Goal: Transaction & Acquisition: Book appointment/travel/reservation

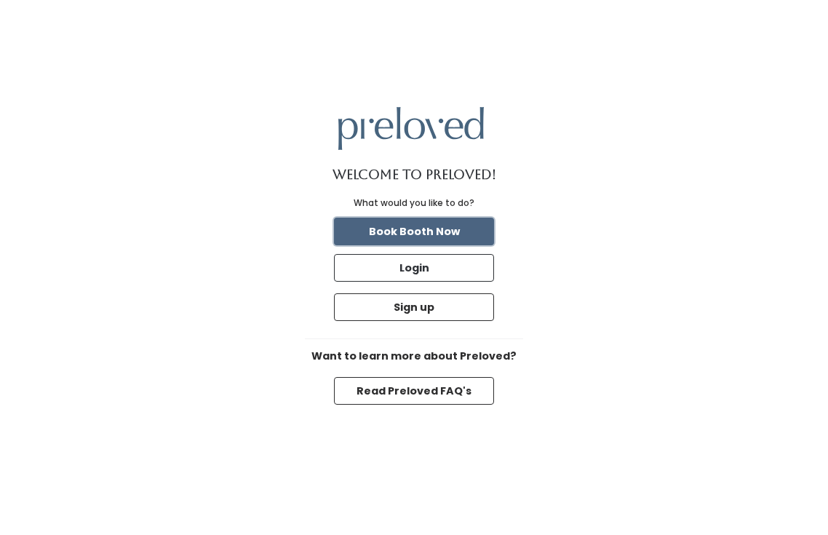
click at [479, 236] on button "Book Booth Now" at bounding box center [414, 231] width 160 height 28
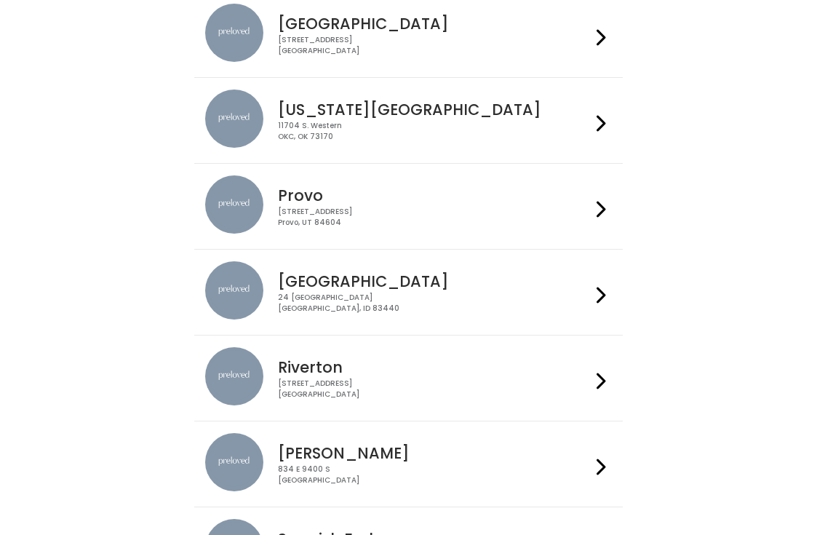
scroll to position [263, 0]
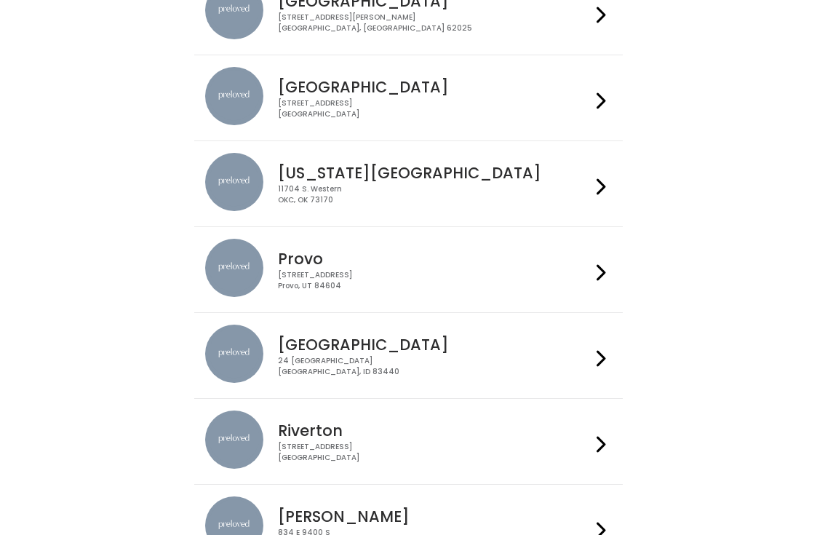
click at [352, 112] on div "[STREET_ADDRESS]" at bounding box center [434, 108] width 313 height 21
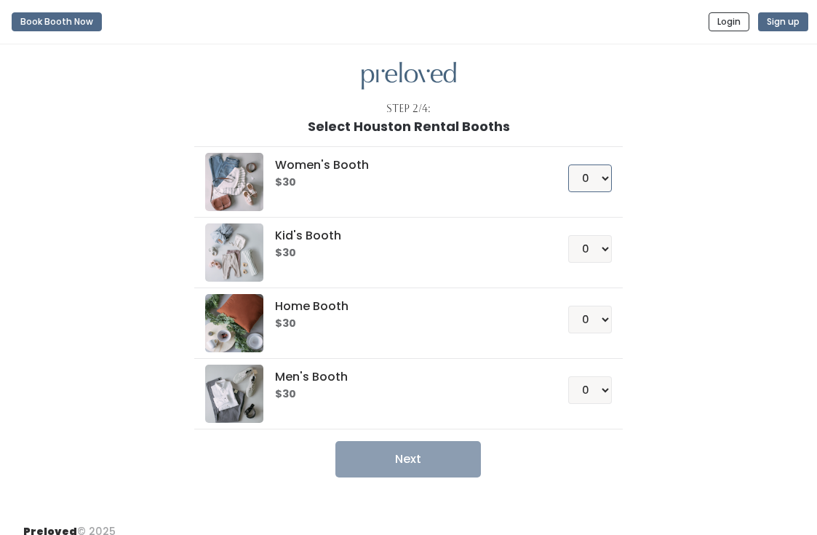
click at [607, 180] on select "0 1 2 3 4" at bounding box center [590, 178] width 44 height 28
select select "1"
click at [568, 164] on select "0 1 2 3 4" at bounding box center [590, 178] width 44 height 28
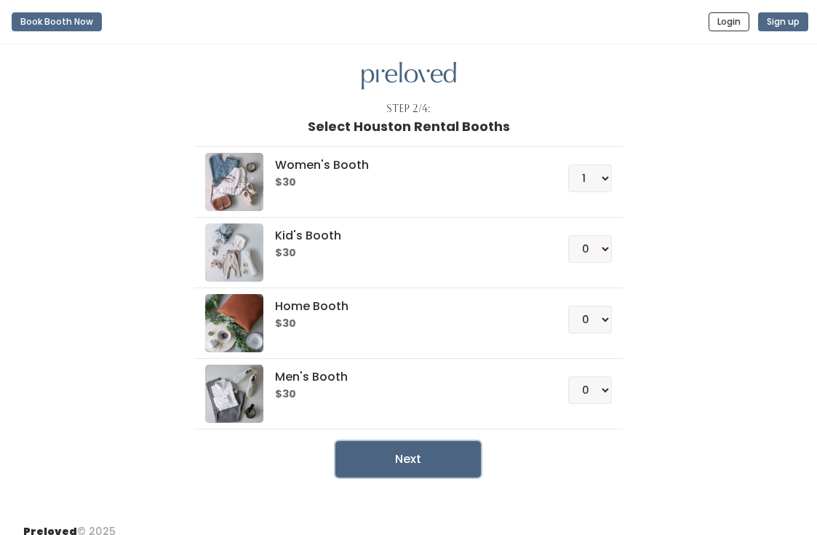
click at [427, 457] on button "Next" at bounding box center [407, 459] width 145 height 36
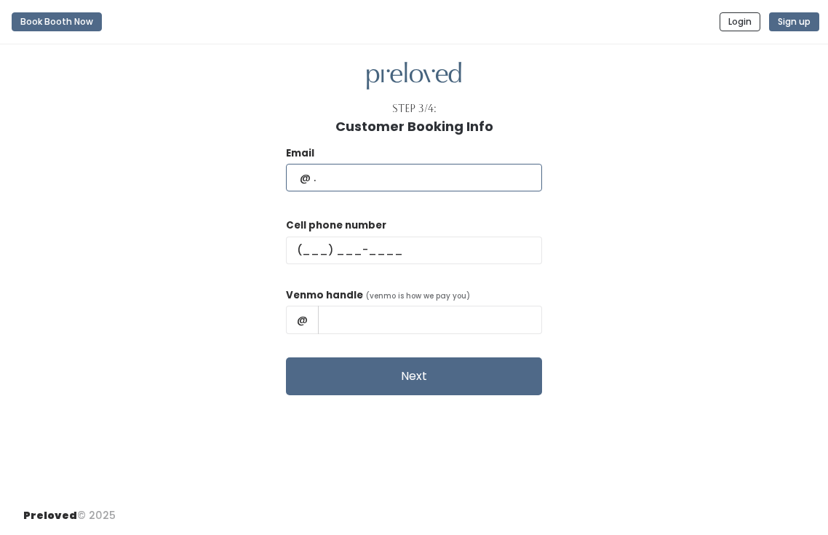
click at [446, 170] on input "text" at bounding box center [414, 178] width 256 height 28
type input "juwelenedeleon@gmail.com"
click at [383, 233] on div "Cell phone number" at bounding box center [414, 246] width 256 height 58
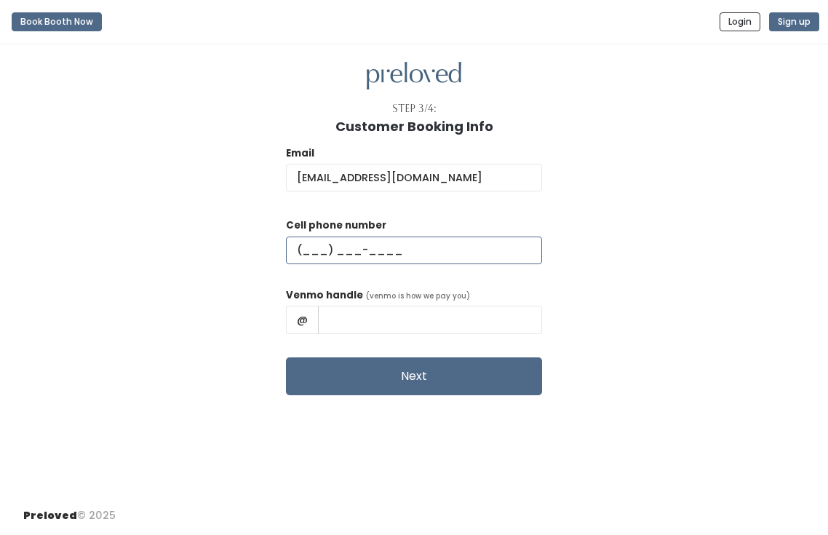
click at [377, 247] on input "text" at bounding box center [414, 250] width 256 height 28
type input "(207) 344-5283"
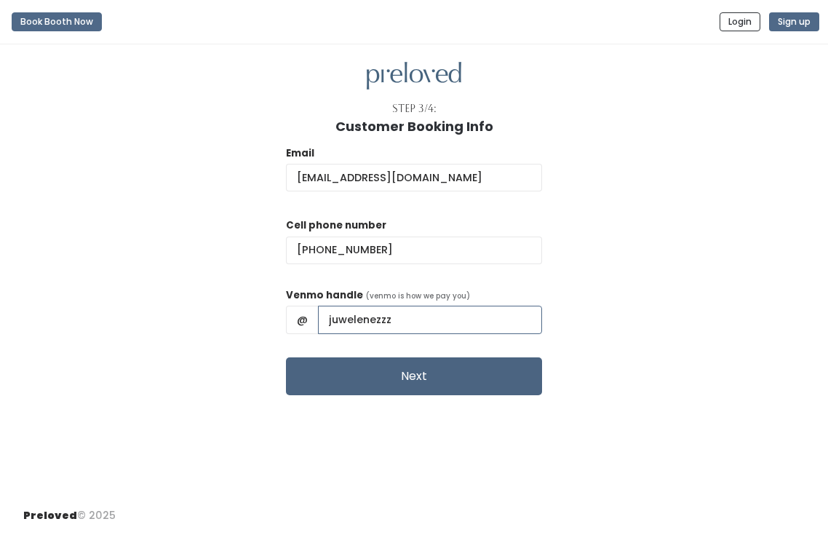
type input "juwelenezzz"
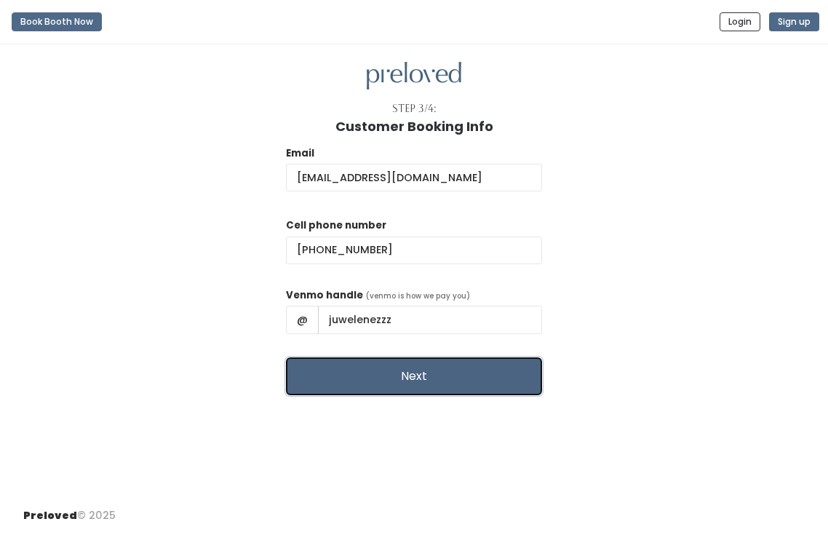
click at [453, 390] on button "Next" at bounding box center [414, 376] width 256 height 38
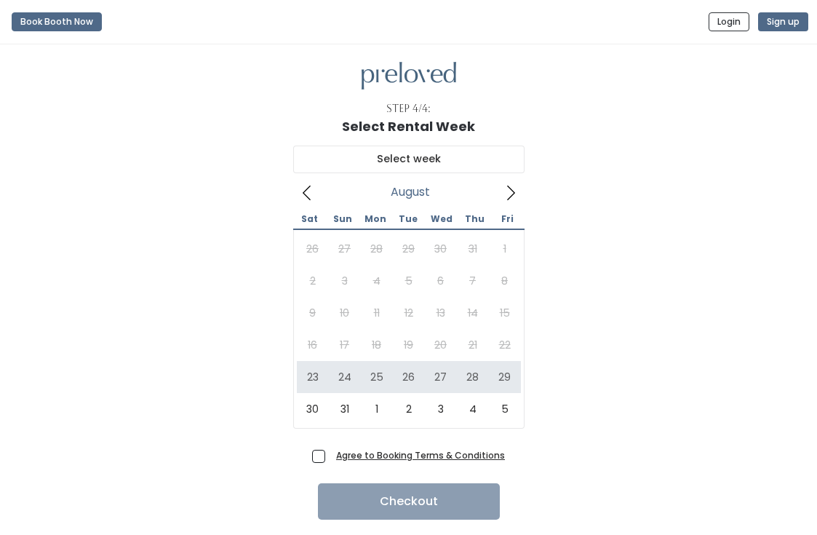
click at [511, 194] on icon at bounding box center [511, 193] width 16 height 16
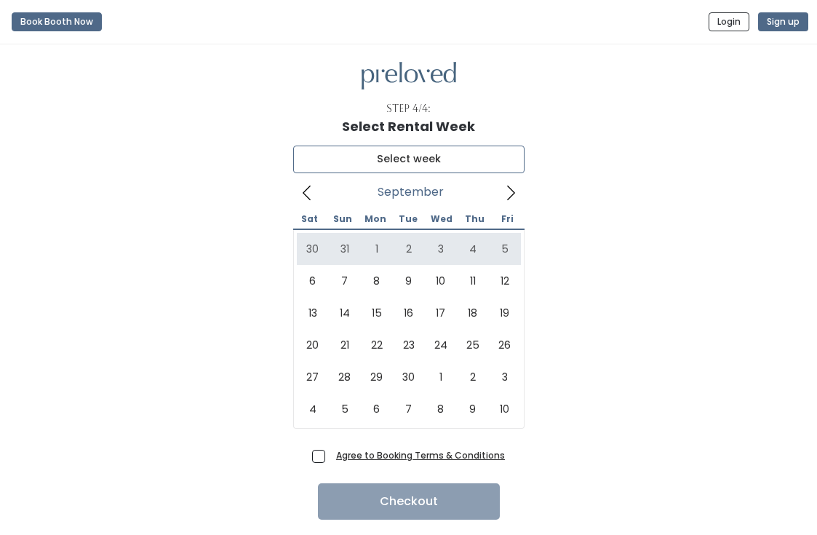
type input "August 30 to September 5"
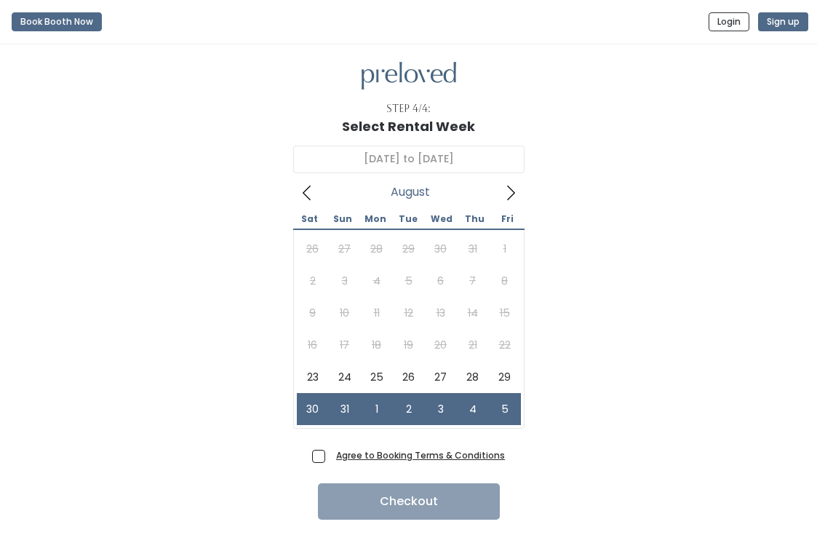
click at [330, 455] on span "Agree to Booking Terms & Conditions" at bounding box center [417, 454] width 175 height 15
click at [330, 455] on input "Agree to Booking Terms & Conditions" at bounding box center [334, 451] width 9 height 9
checkbox input "true"
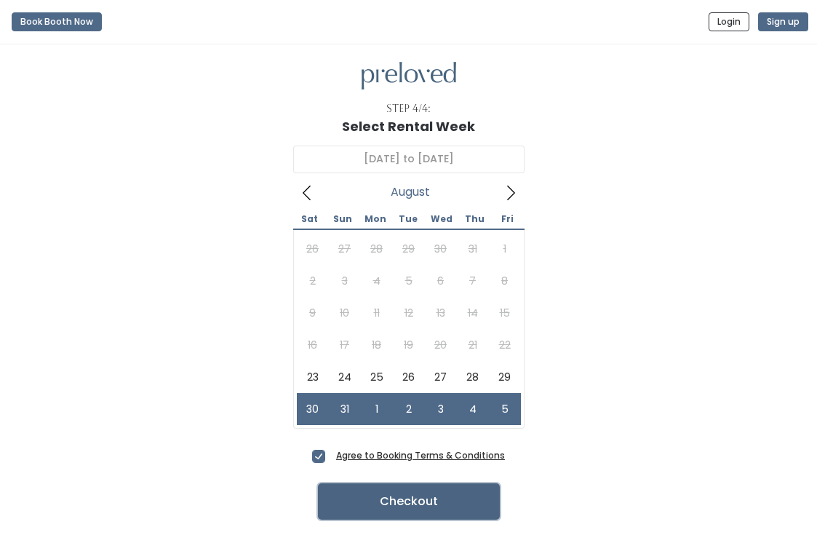
click at [408, 488] on button "Checkout" at bounding box center [409, 501] width 182 height 36
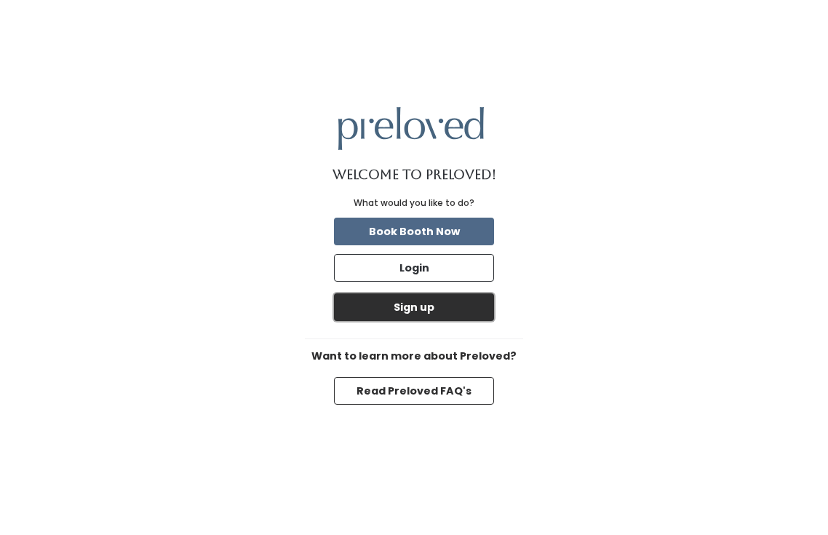
click at [406, 305] on button "Sign up" at bounding box center [414, 307] width 160 height 28
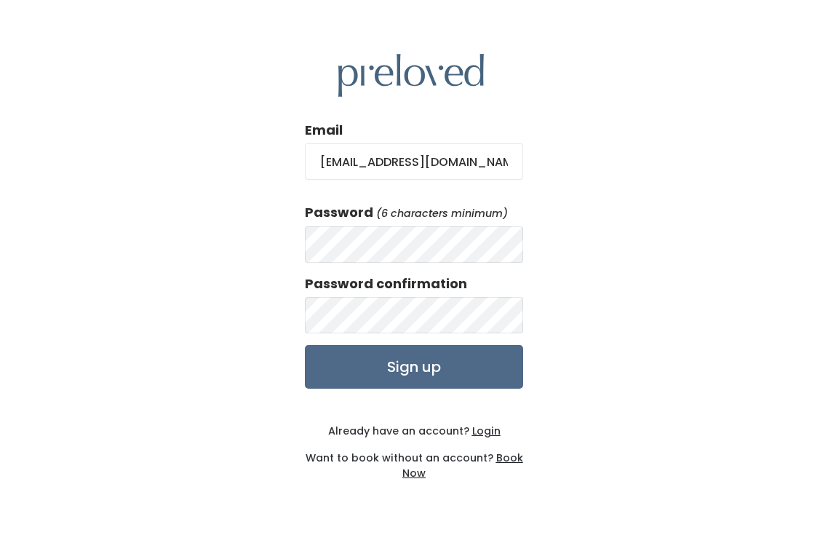
type input "[EMAIL_ADDRESS][DOMAIN_NAME]"
click at [423, 362] on input "Sign up" at bounding box center [414, 367] width 218 height 44
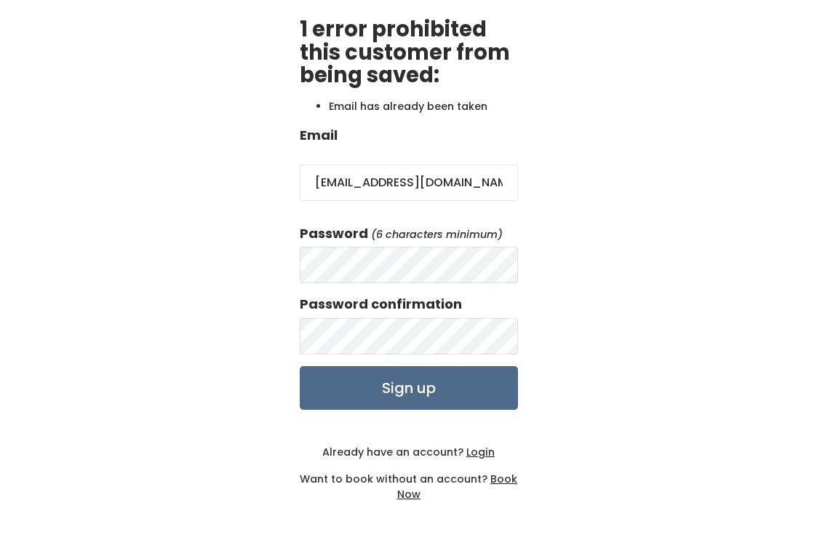
scroll to position [86, 0]
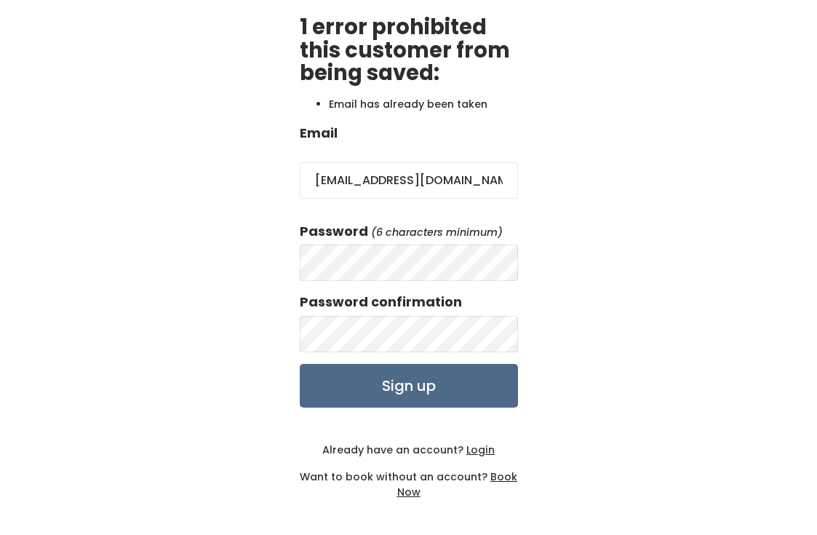
click at [482, 449] on u "Login" at bounding box center [480, 449] width 28 height 15
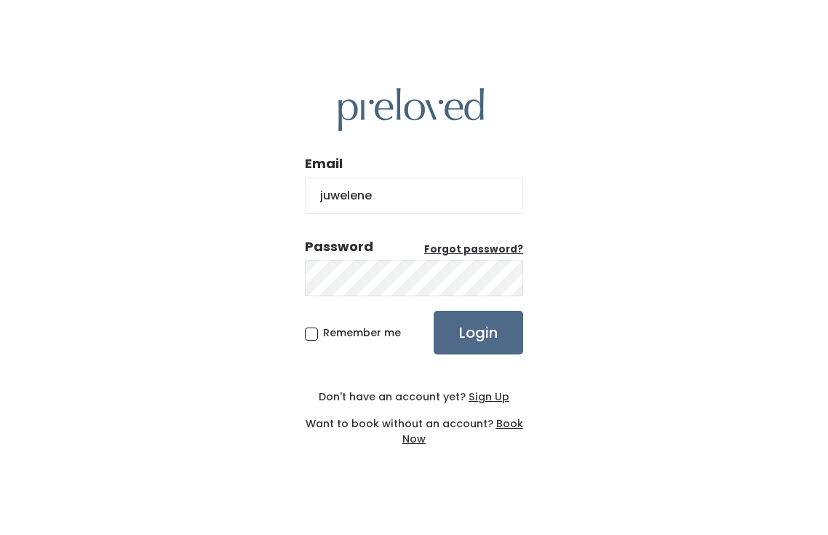
type input "[EMAIL_ADDRESS][DOMAIN_NAME]"
click at [433, 311] on input "Login" at bounding box center [477, 333] width 89 height 44
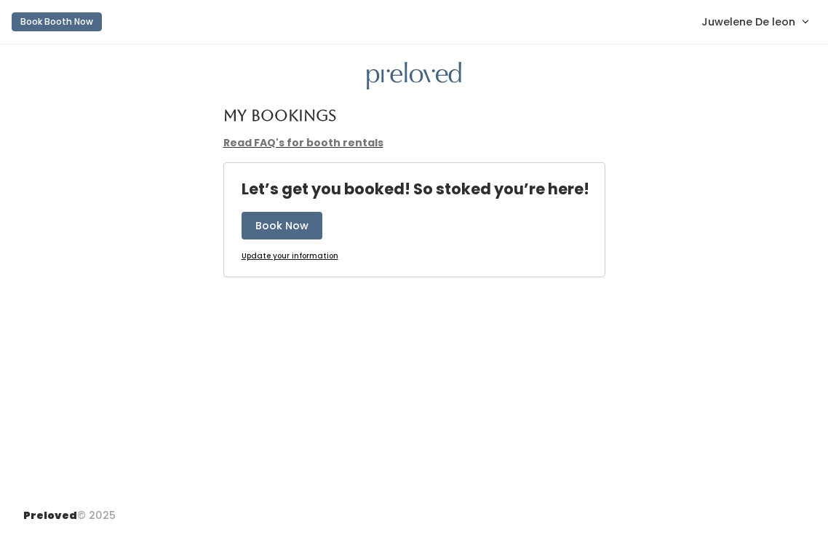
click at [324, 253] on u "Update your information" at bounding box center [289, 255] width 97 height 11
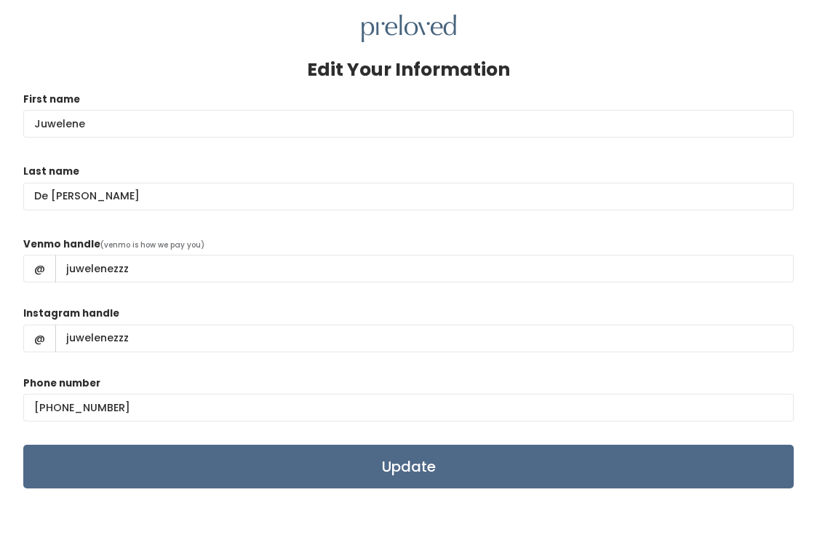
scroll to position [73, 0]
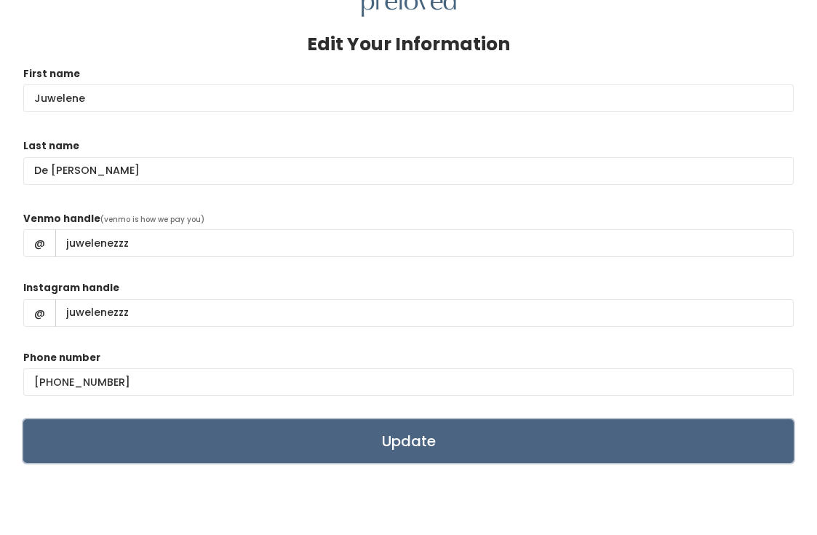
click at [463, 433] on input "Update" at bounding box center [408, 441] width 770 height 44
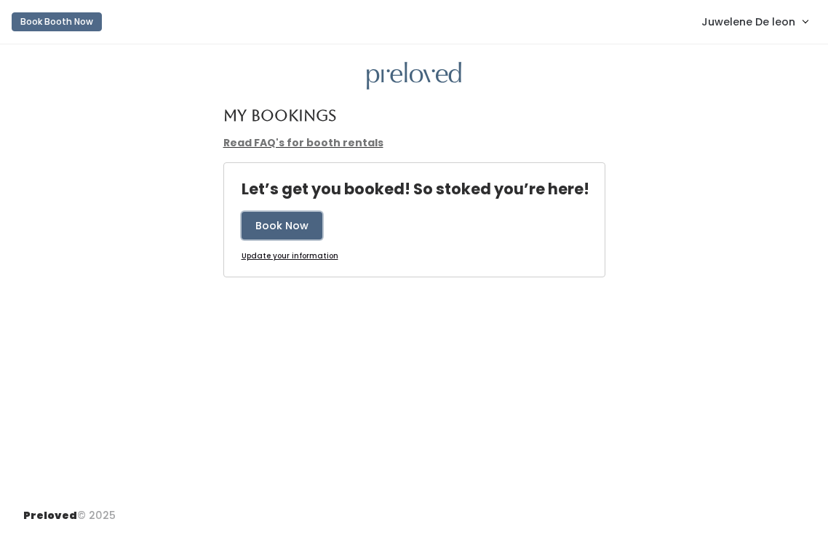
click at [297, 227] on button "Book Now" at bounding box center [281, 226] width 81 height 28
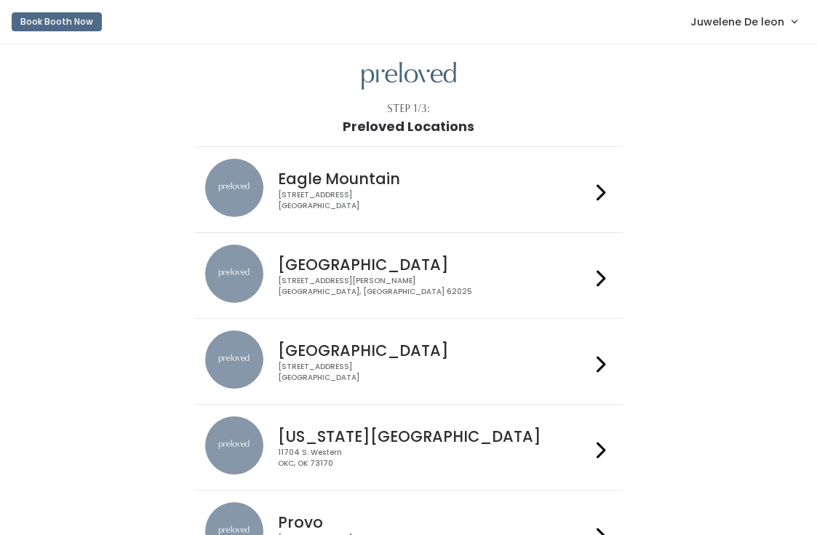
scroll to position [145, 0]
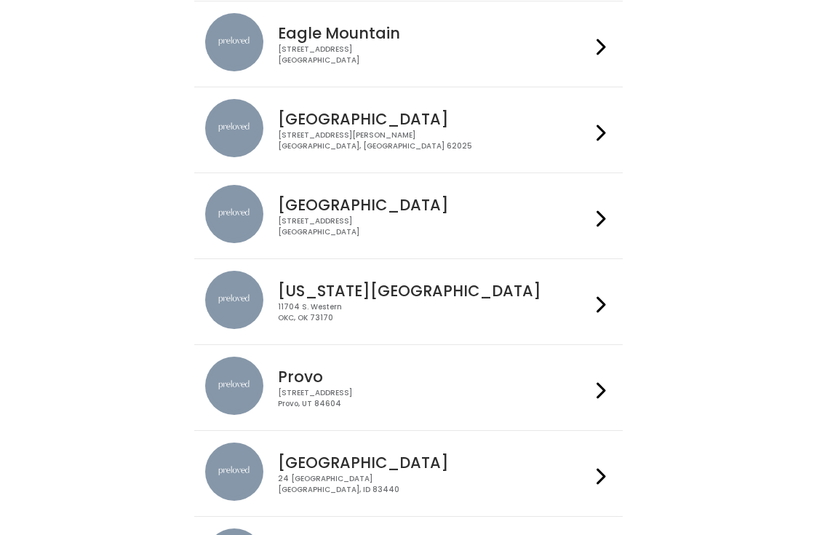
click at [340, 221] on div "[STREET_ADDRESS]" at bounding box center [434, 226] width 313 height 21
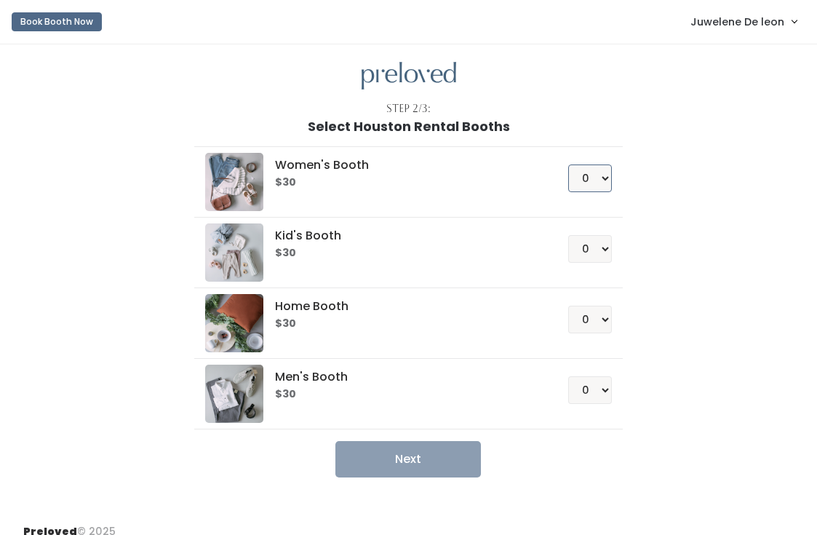
click at [596, 180] on select "0 1 2 3 4" at bounding box center [590, 178] width 44 height 28
select select "1"
click at [568, 164] on select "0 1 2 3 4" at bounding box center [590, 178] width 44 height 28
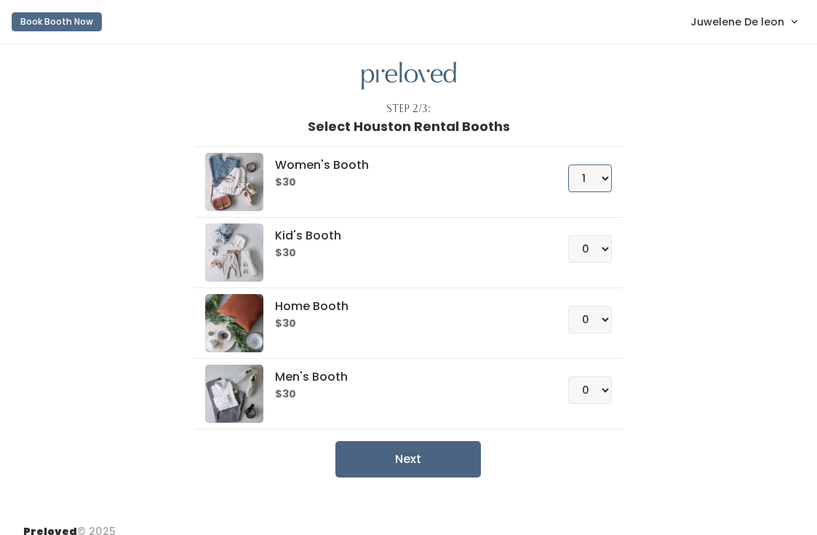
scroll to position [16, 0]
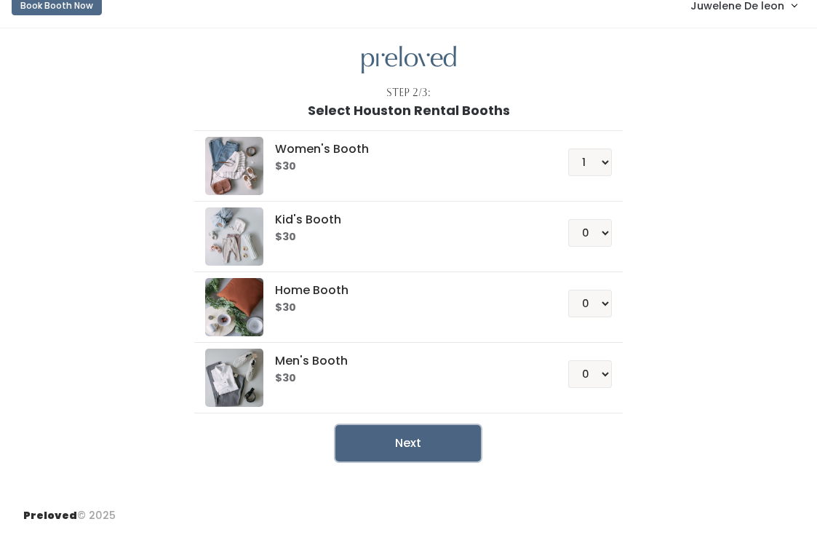
click at [447, 455] on button "Next" at bounding box center [407, 443] width 145 height 36
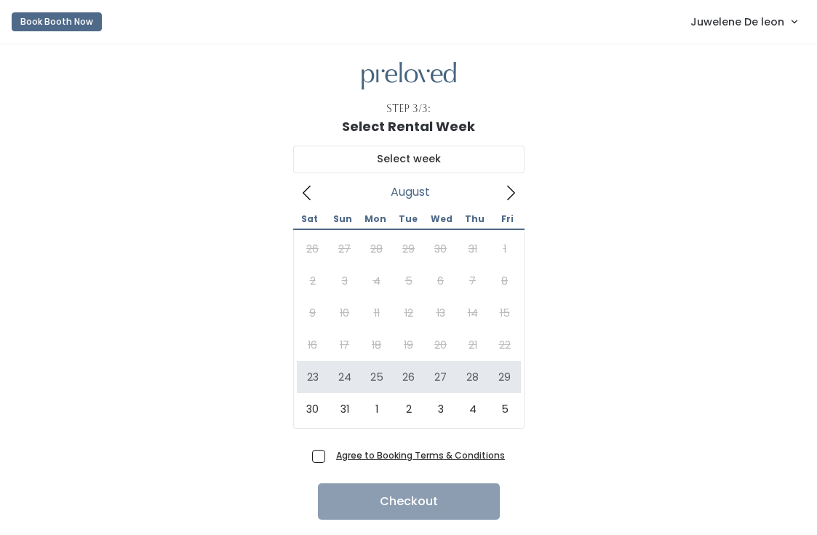
click at [521, 183] on span at bounding box center [511, 191] width 28 height 23
click at [601, 399] on div "[DATE] Sat Sun Mon Tue Wed Thu Fri 30 31 1 2 3 4 5 6 7 8 9 10 11 12 13 14 15 16…" at bounding box center [408, 289] width 770 height 311
